Goal: Information Seeking & Learning: Find specific fact

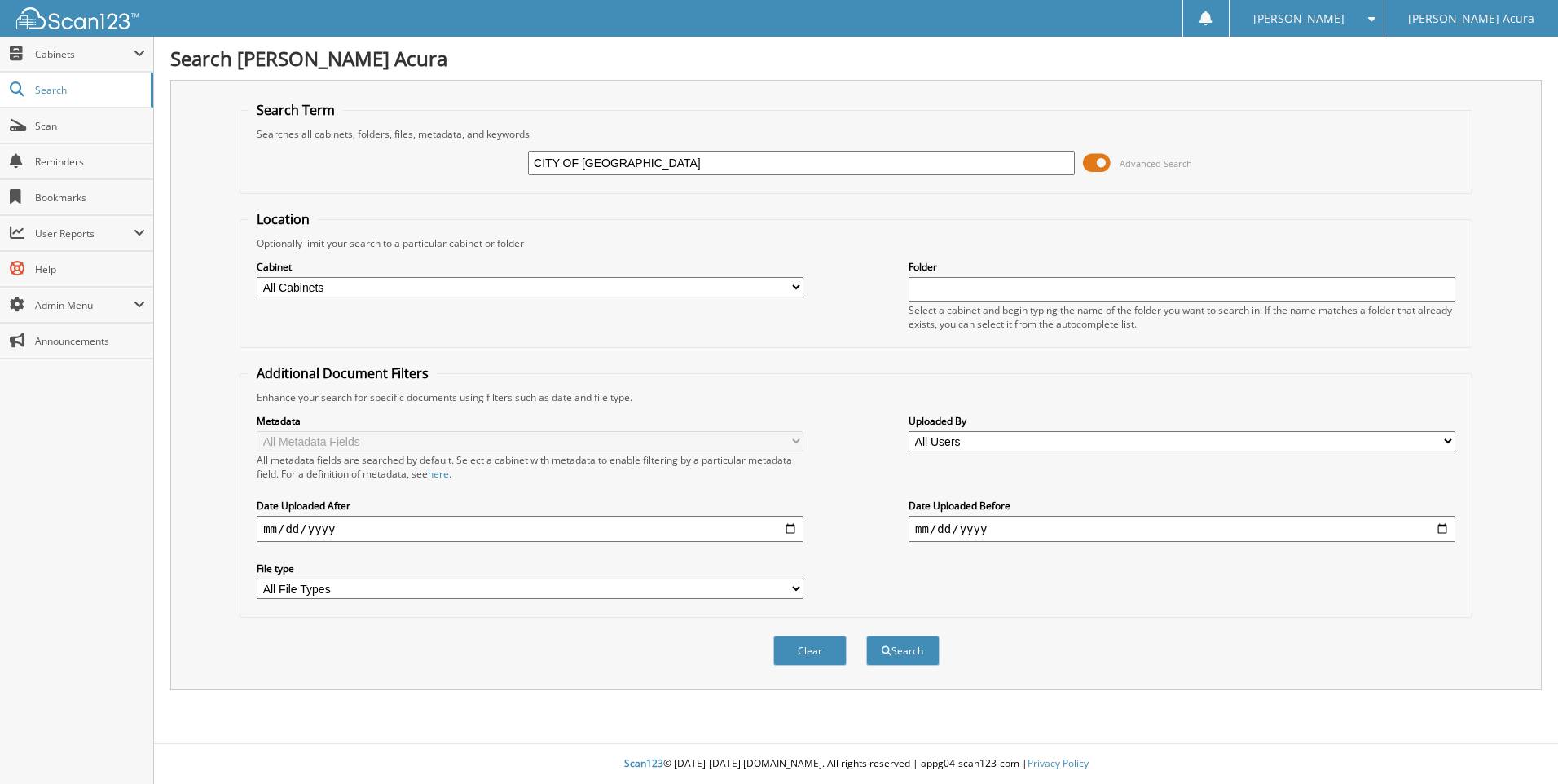
type input "CITY OF BROOKYN PARK"
click at [866, 635] on button "Search" at bounding box center [903, 650] width 73 height 30
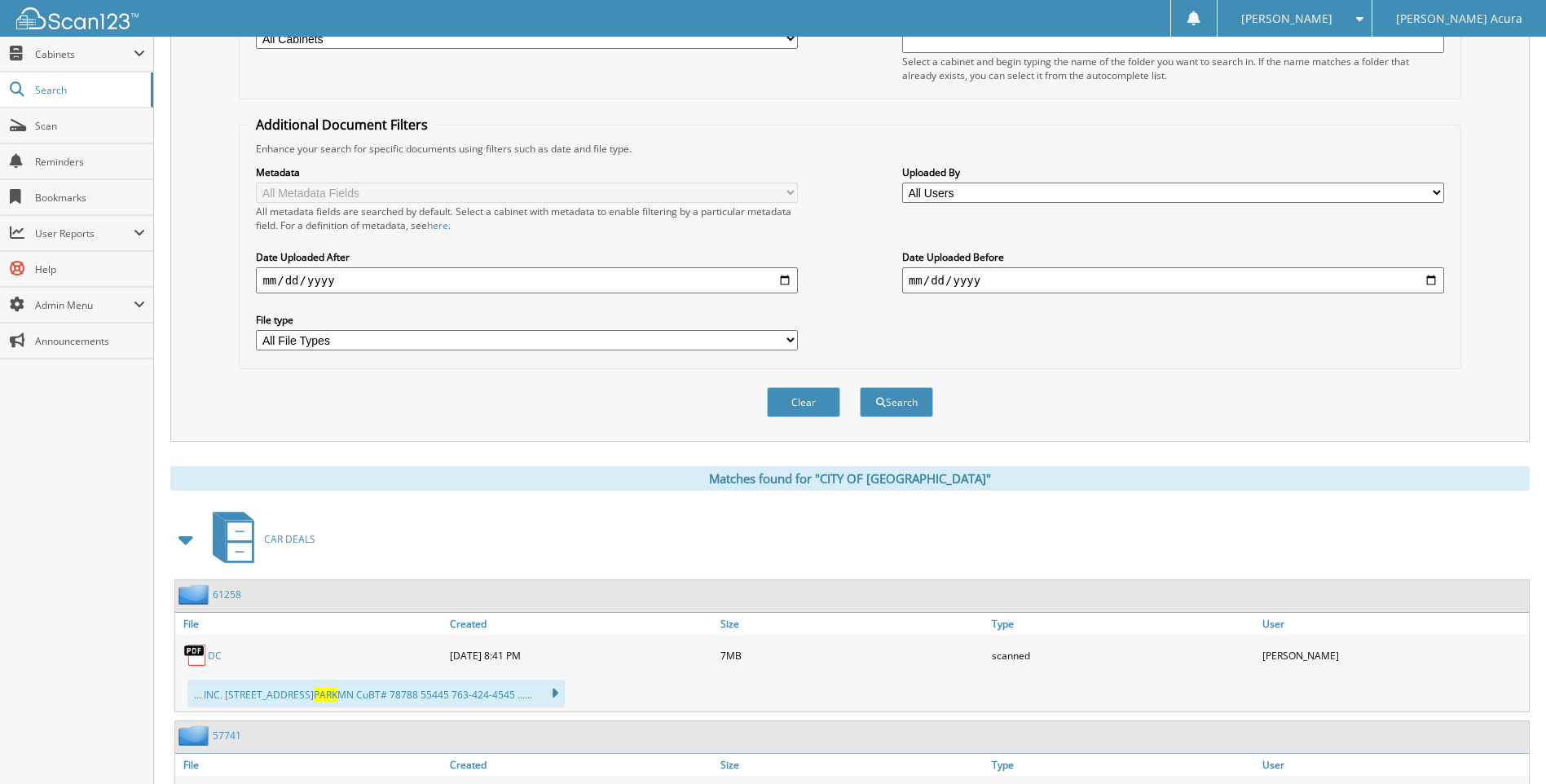
scroll to position [245, 0]
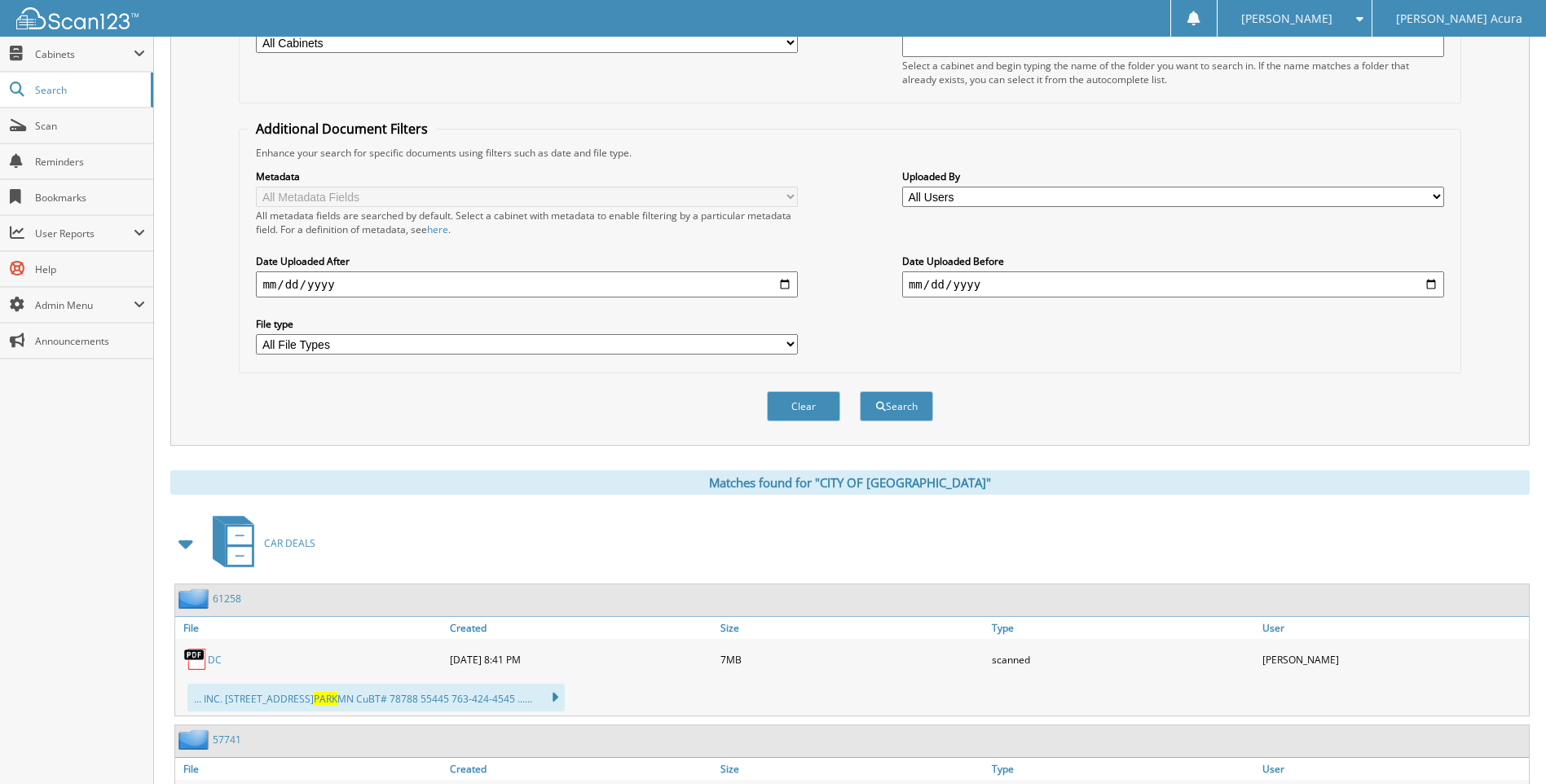
click at [449, 284] on input "date" at bounding box center [527, 284] width 542 height 26
type input "0120-01-01"
type input "[DATE]"
click at [890, 406] on button "Search" at bounding box center [896, 406] width 73 height 30
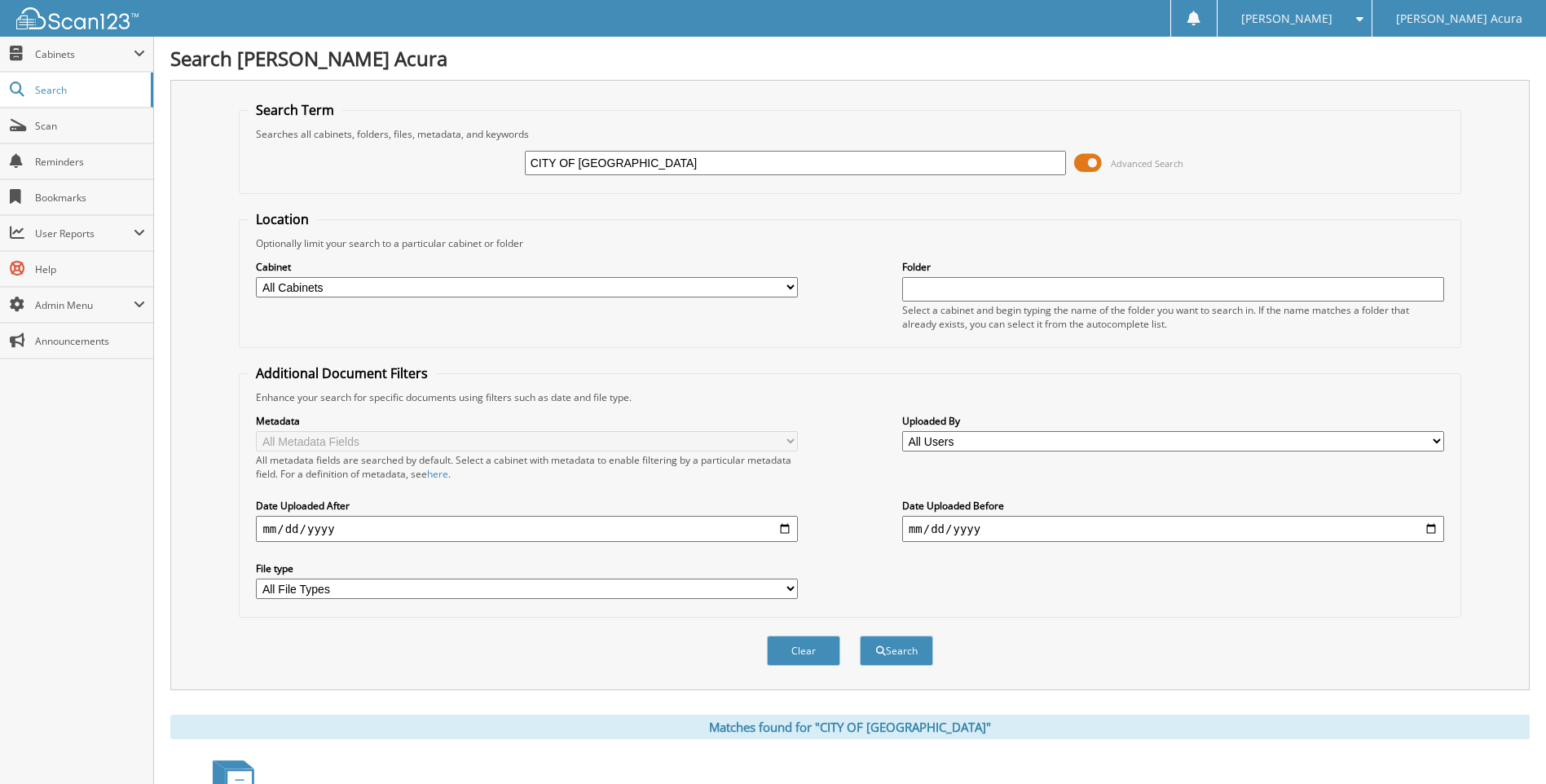
drag, startPoint x: 644, startPoint y: 159, endPoint x: 444, endPoint y: 178, distance: 200.9
click at [489, 178] on div "CITY OF BROOKYN PARK Advanced Search" at bounding box center [850, 163] width 1204 height 44
type input "ULTILITY BILLING"
click at [860, 635] on button "Search" at bounding box center [896, 650] width 73 height 30
click at [537, 170] on input "ULTILITY BILLING" at bounding box center [795, 163] width 542 height 24
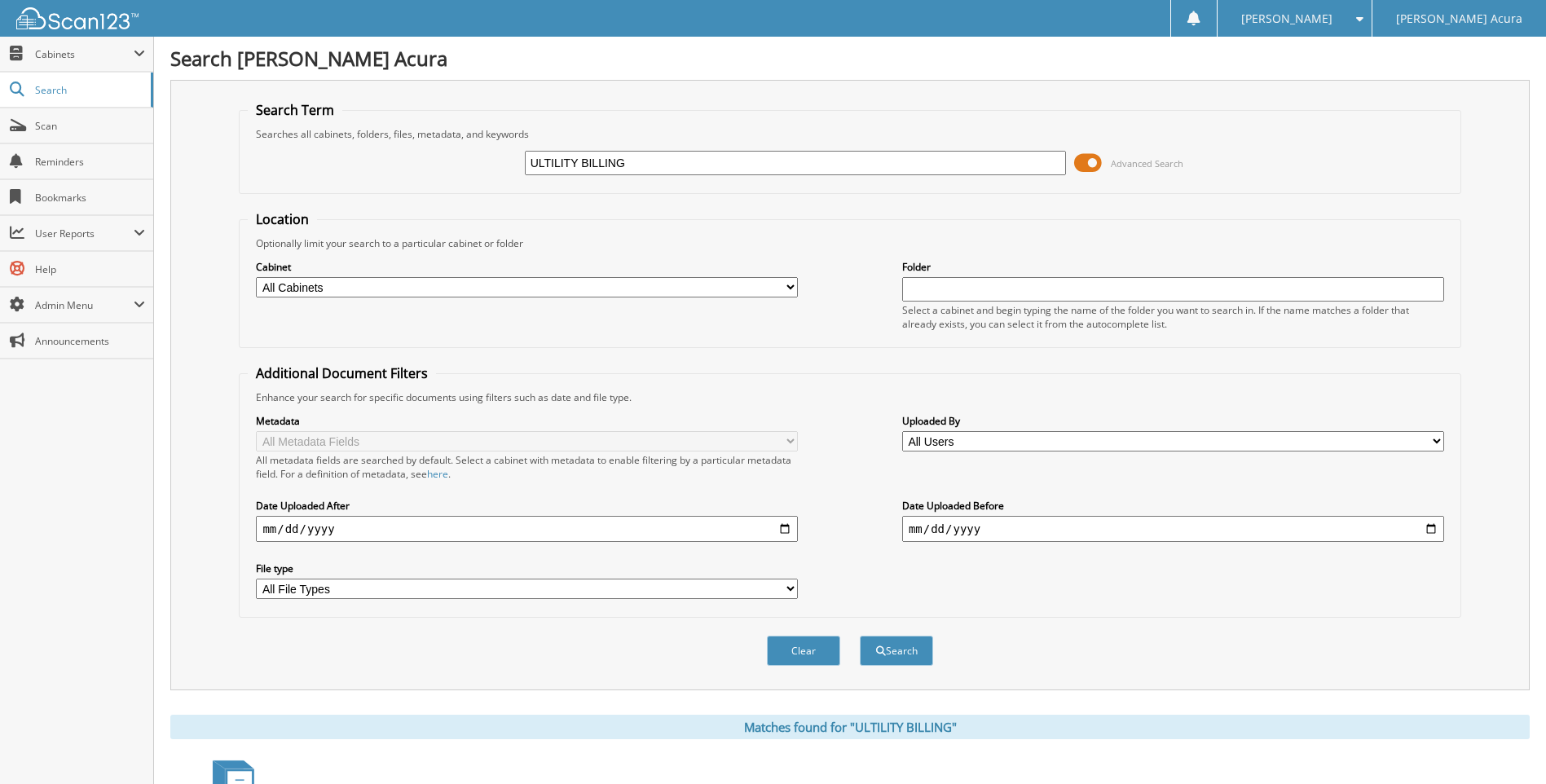
type input "U"
type input "34015-001"
click at [860, 635] on button "Search" at bounding box center [896, 650] width 73 height 30
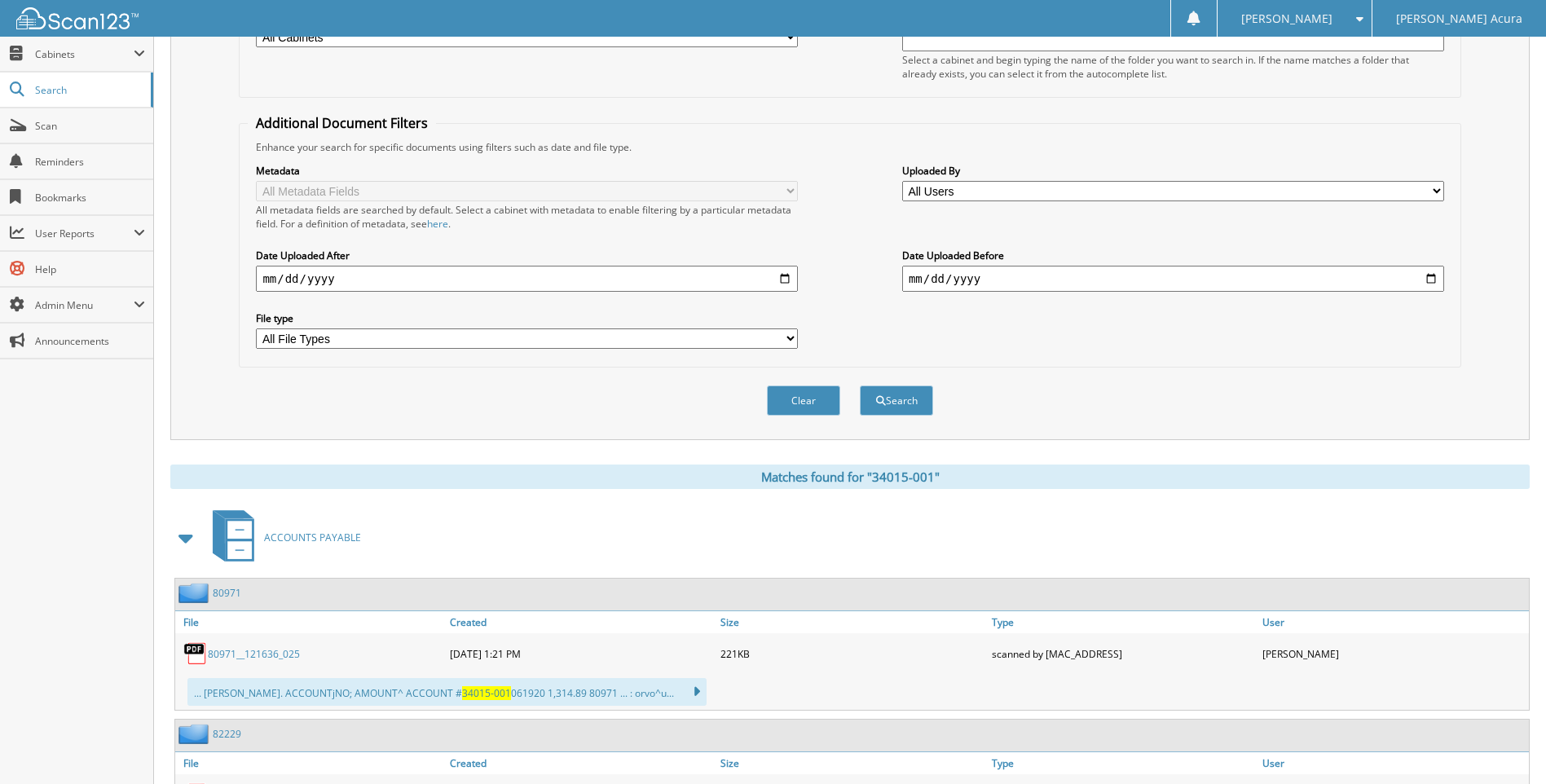
scroll to position [245, 0]
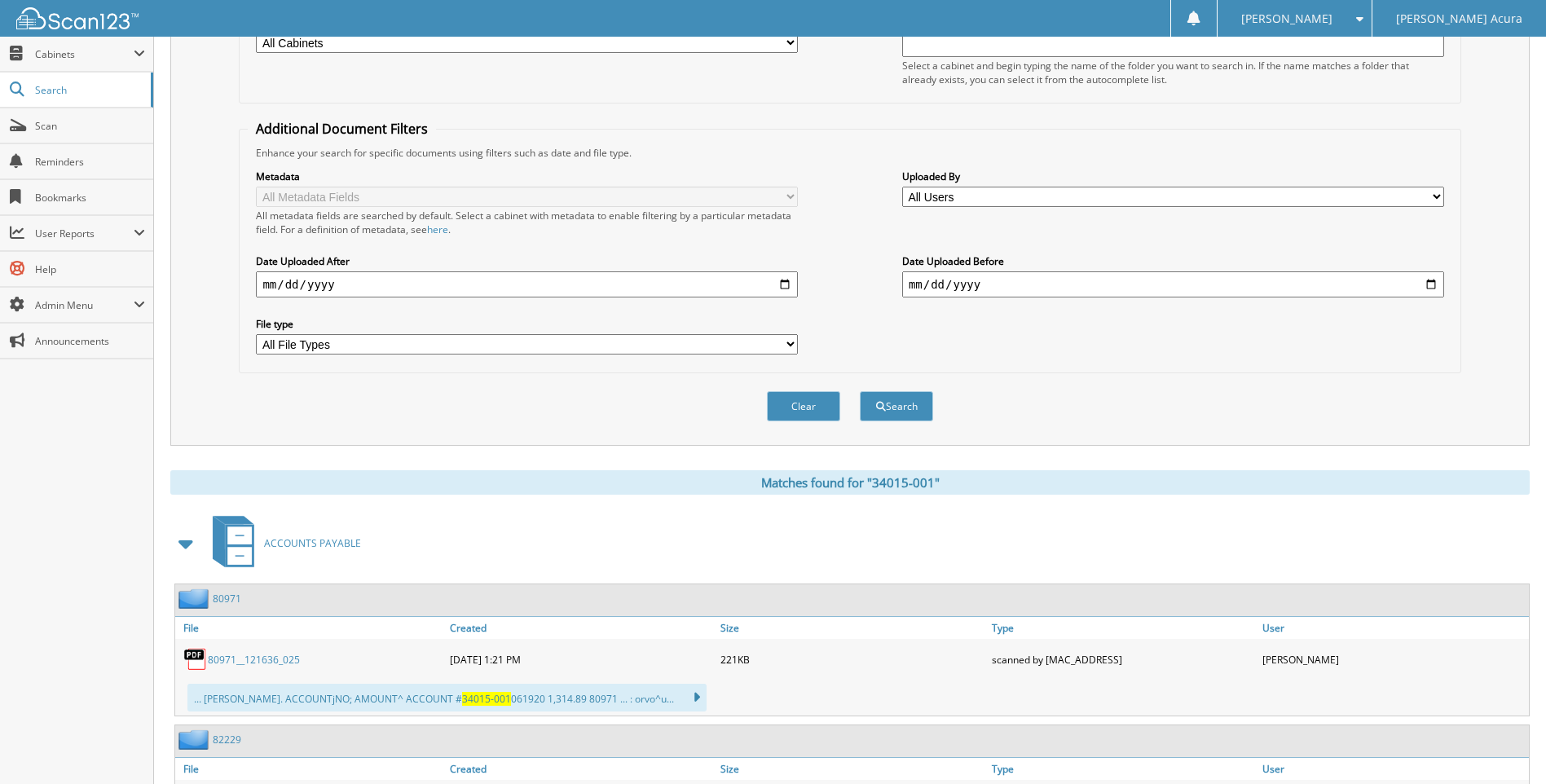
click at [352, 290] on input "[DATE]" at bounding box center [527, 284] width 542 height 26
click at [354, 283] on input "[DATE]" at bounding box center [527, 284] width 542 height 26
click at [330, 279] on input "[DATE]" at bounding box center [527, 284] width 542 height 26
click at [322, 278] on input "[DATE]" at bounding box center [527, 284] width 542 height 26
type input "2022-01-01"
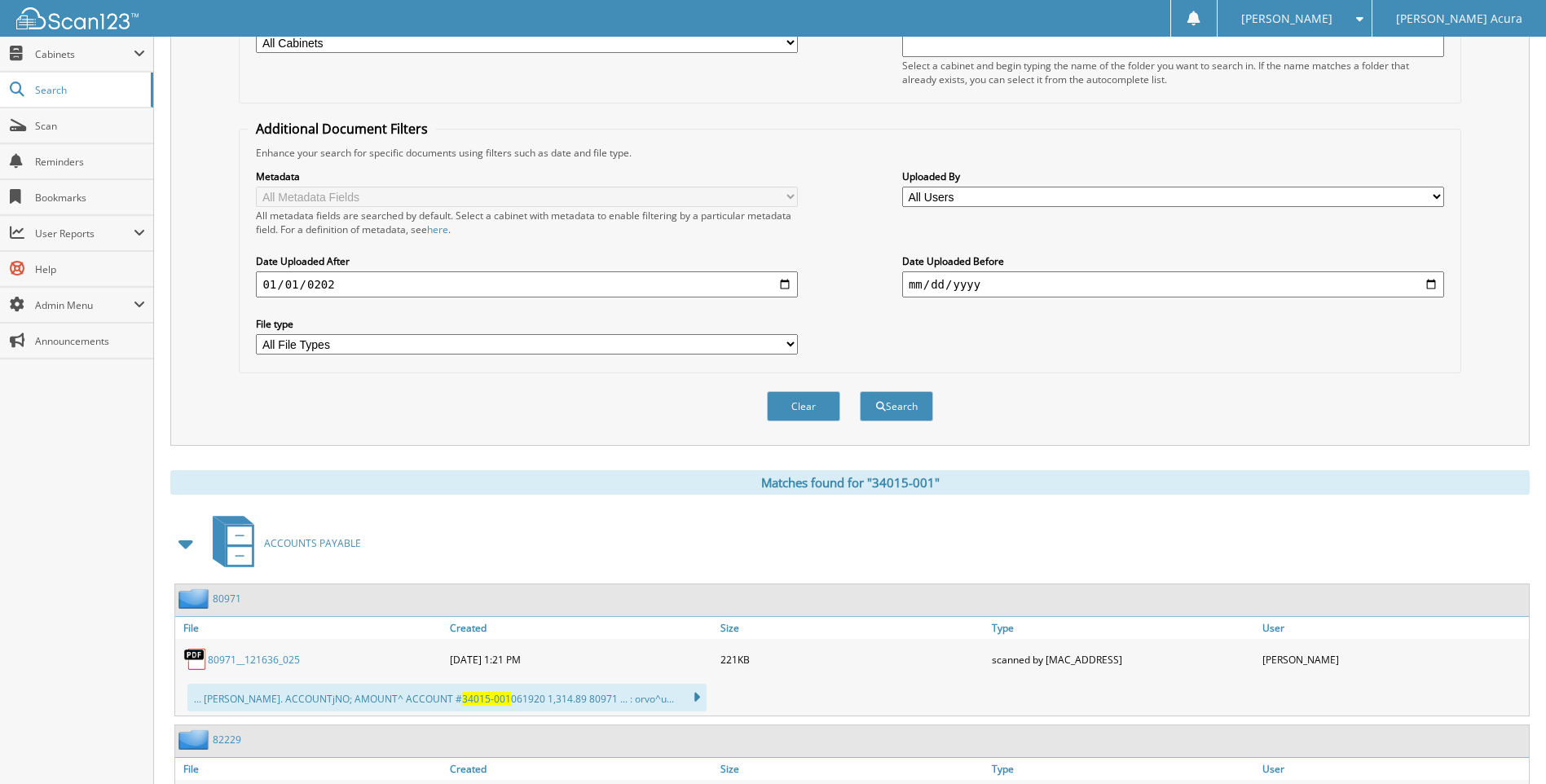
click at [860, 391] on button "Search" at bounding box center [896, 406] width 73 height 30
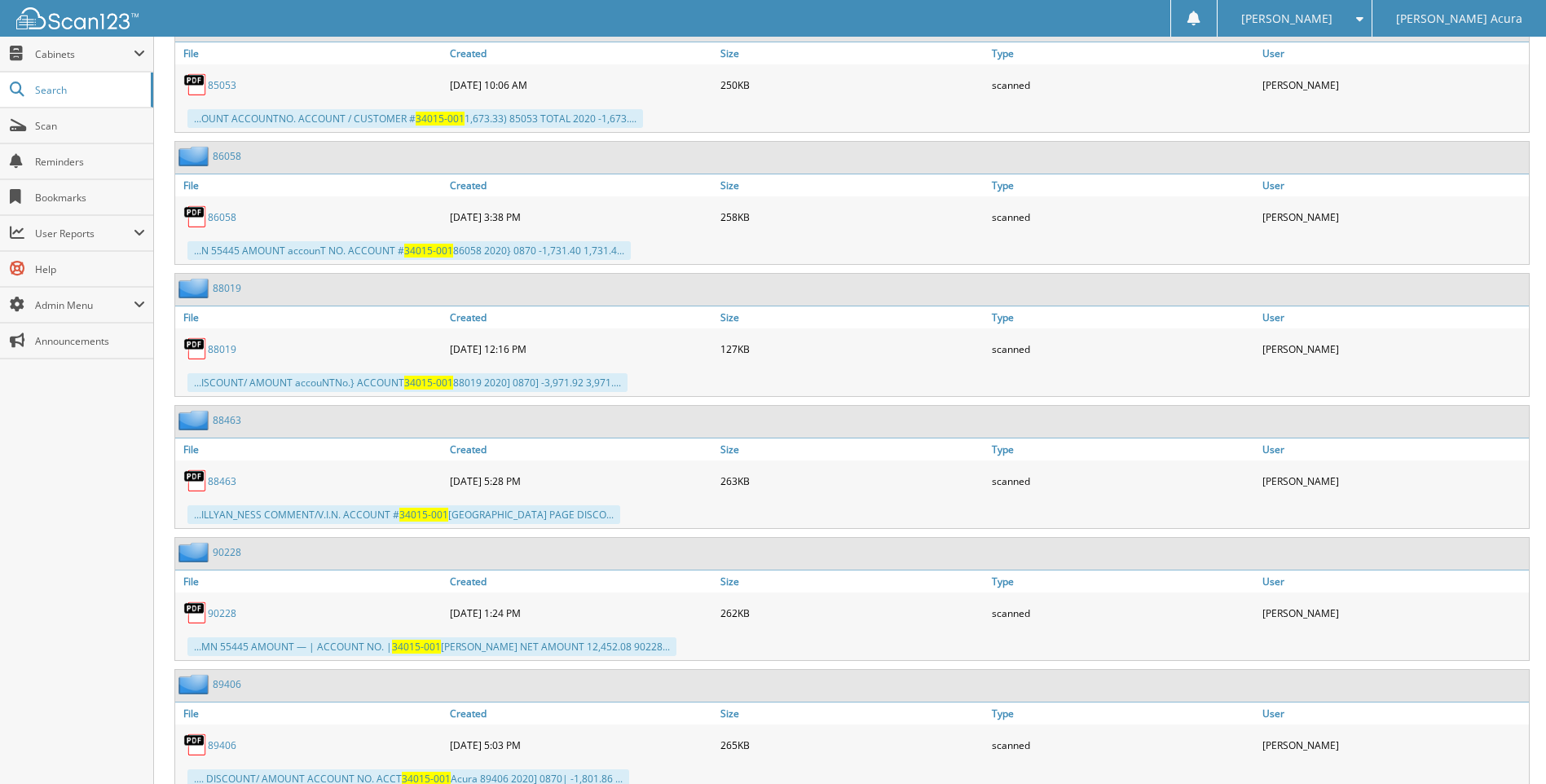
scroll to position [1792, 0]
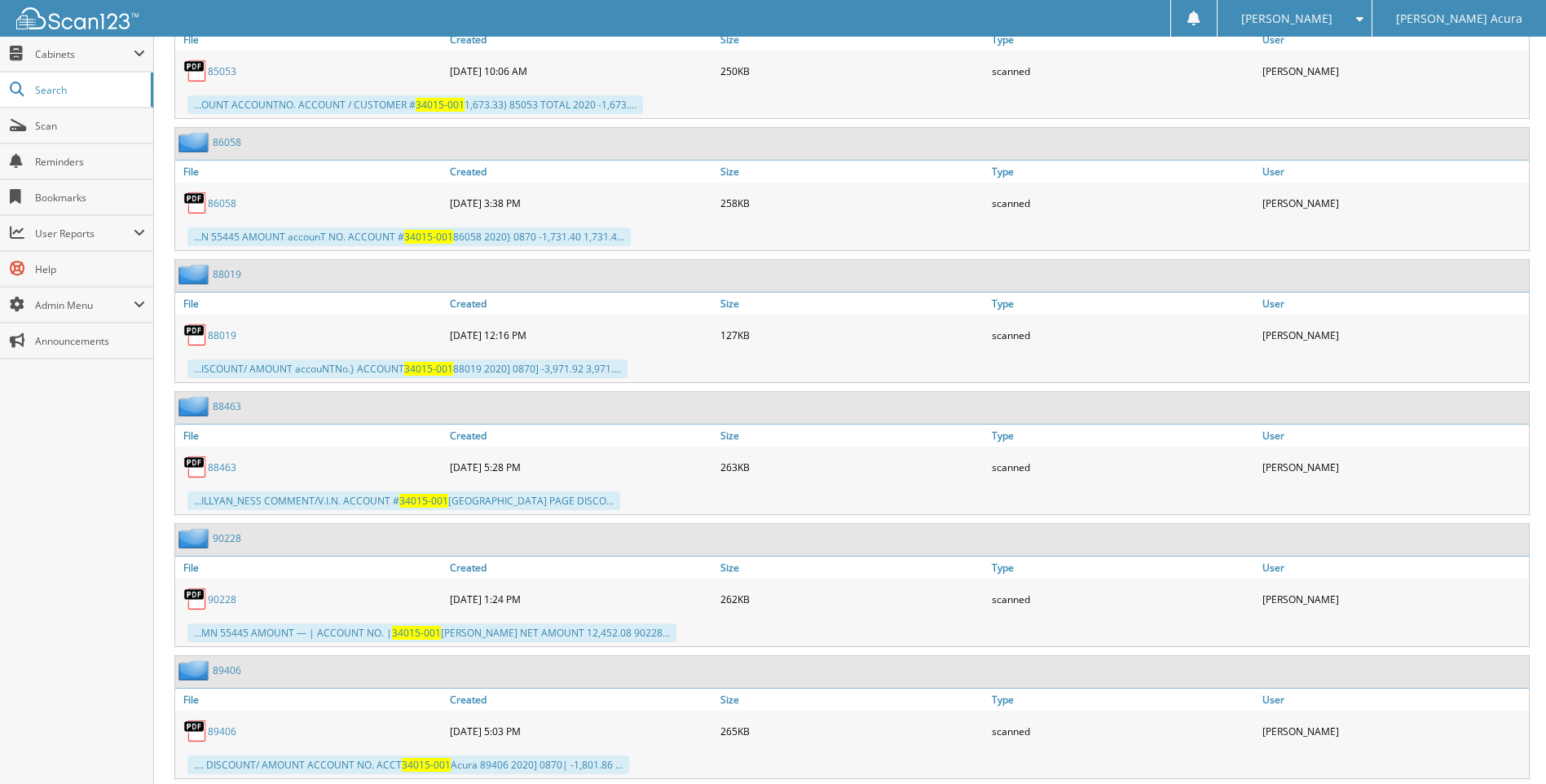
click at [218, 598] on link "90228" at bounding box center [222, 599] width 29 height 14
